Goal: Find specific page/section: Find specific page/section

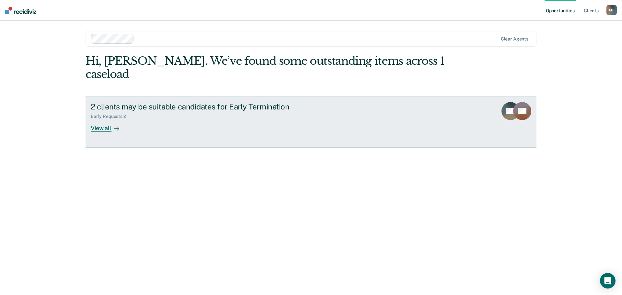
click at [100, 119] on div "View all" at bounding box center [109, 125] width 36 height 13
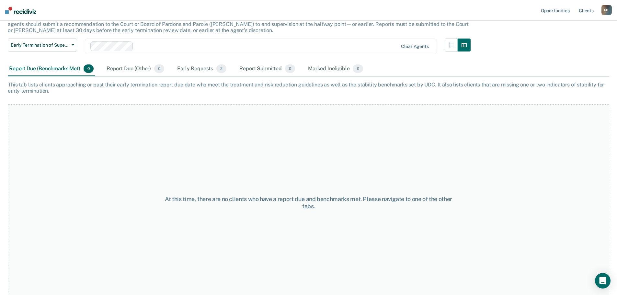
scroll to position [54, 0]
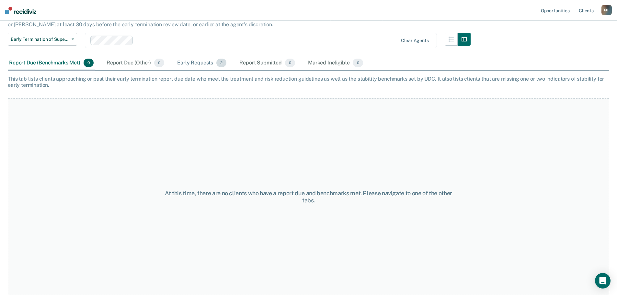
click at [198, 64] on div "Early Requests 2" at bounding box center [202, 63] width 52 height 14
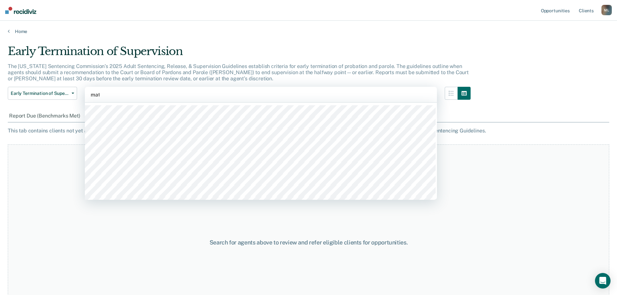
type input "matt"
